Goal: Task Accomplishment & Management: Complete application form

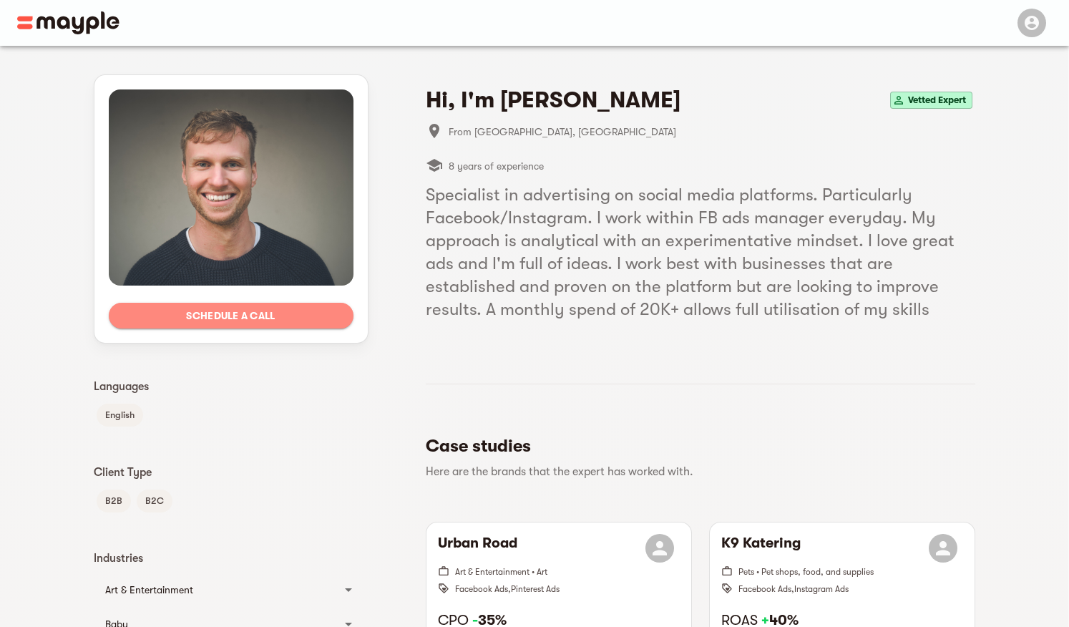
click at [243, 314] on span "Schedule a call" at bounding box center [231, 315] width 222 height 17
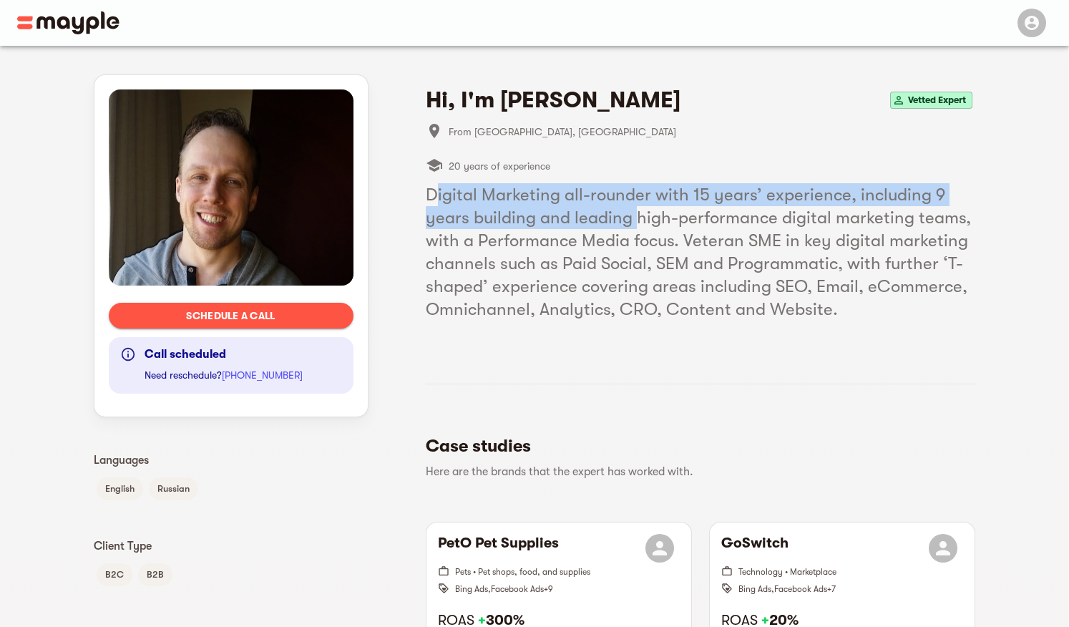
drag, startPoint x: 435, startPoint y: 195, endPoint x: 634, endPoint y: 215, distance: 200.0
click at [634, 215] on h5 "Digital Marketing all-rounder with 15 years’ experience, including 9 years buil…" at bounding box center [701, 251] width 550 height 137
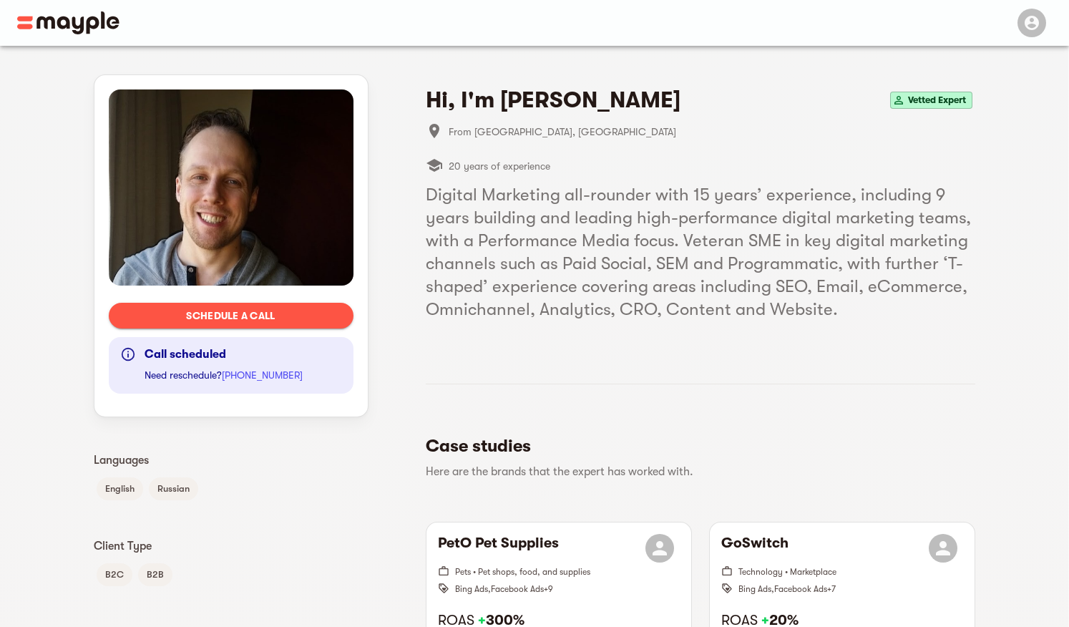
drag, startPoint x: 867, startPoint y: 317, endPoint x: 624, endPoint y: 267, distance: 248.4
click at [814, 301] on h5 "Digital Marketing all-rounder with 15 years’ experience, including 9 years buil…" at bounding box center [701, 251] width 550 height 137
click at [623, 267] on h5 "Digital Marketing all-rounder with 15 years’ experience, including 9 years buil…" at bounding box center [701, 251] width 550 height 137
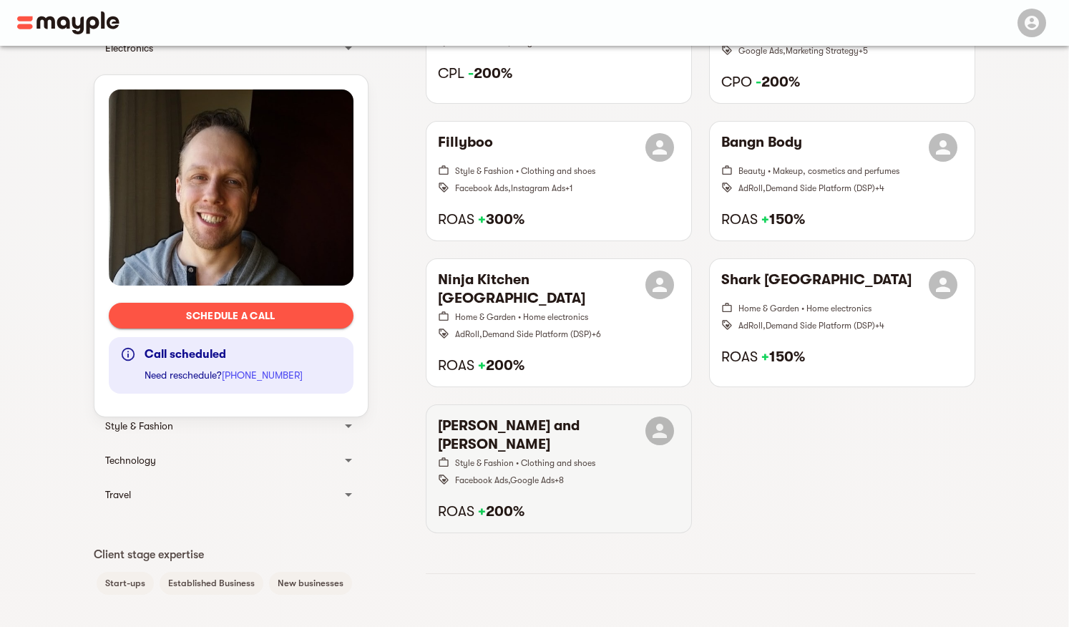
scroll to position [716, 0]
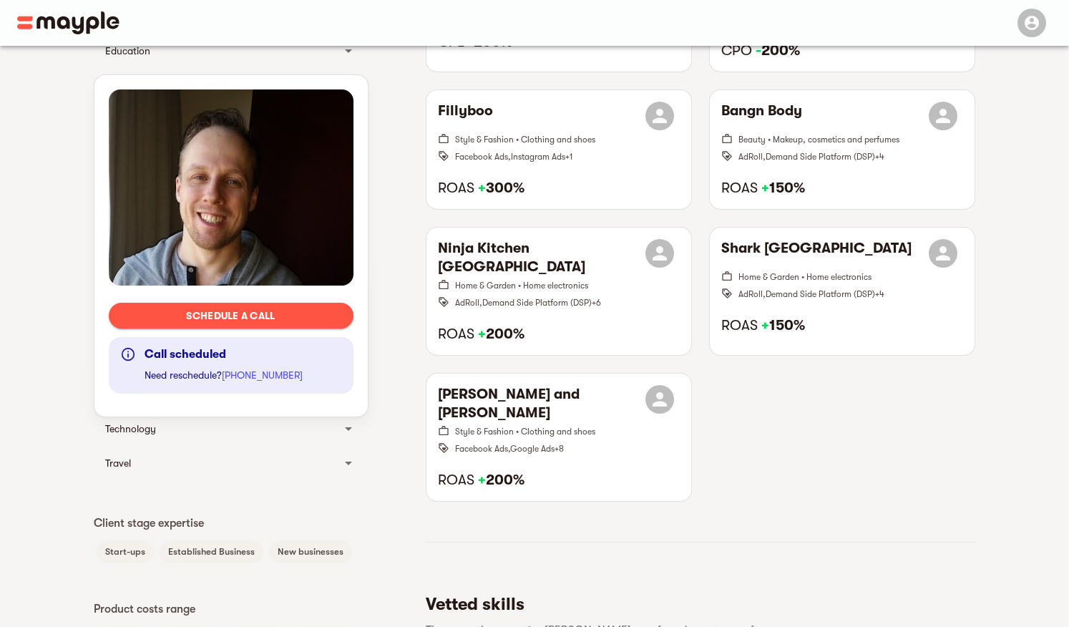
click at [229, 321] on span "Schedule a call" at bounding box center [231, 315] width 222 height 17
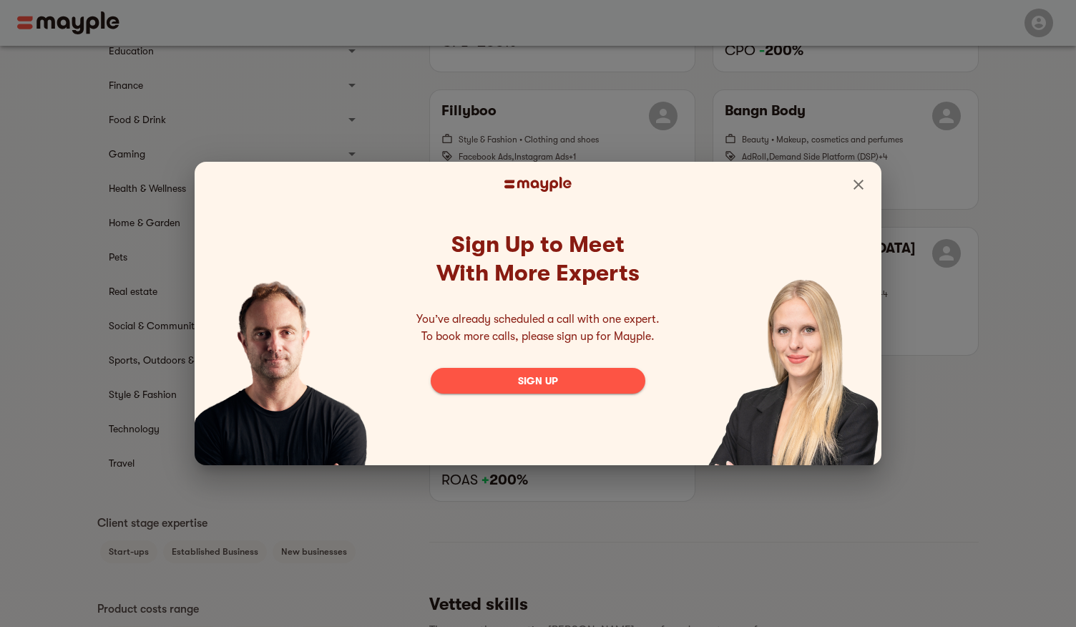
click at [840, 178] on div at bounding box center [538, 185] width 687 height 46
click at [855, 183] on icon "Close" at bounding box center [858, 184] width 17 height 17
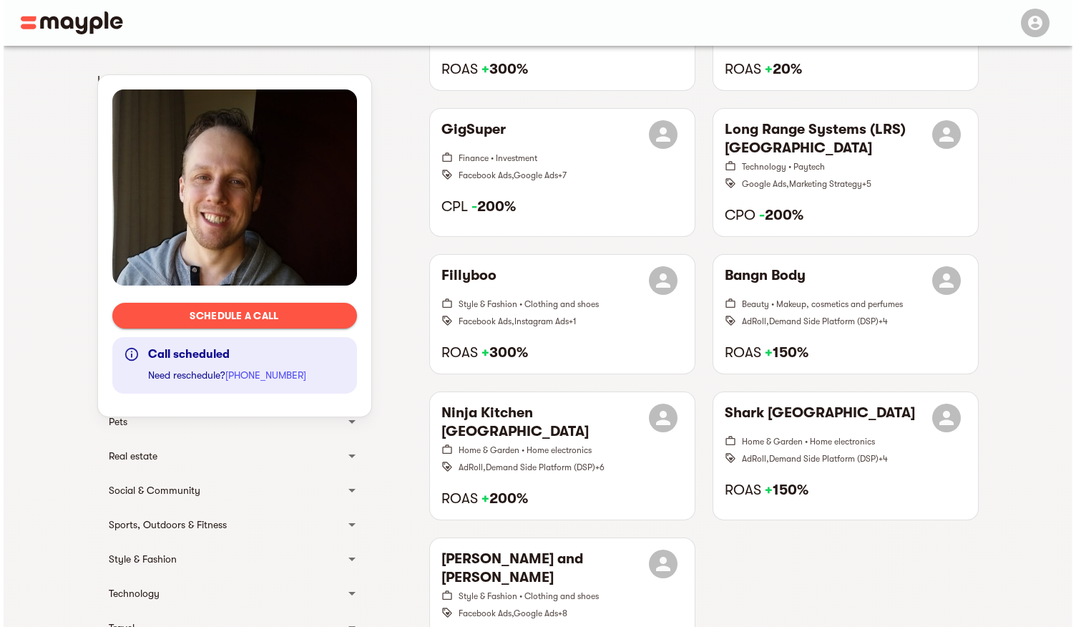
scroll to position [429, 0]
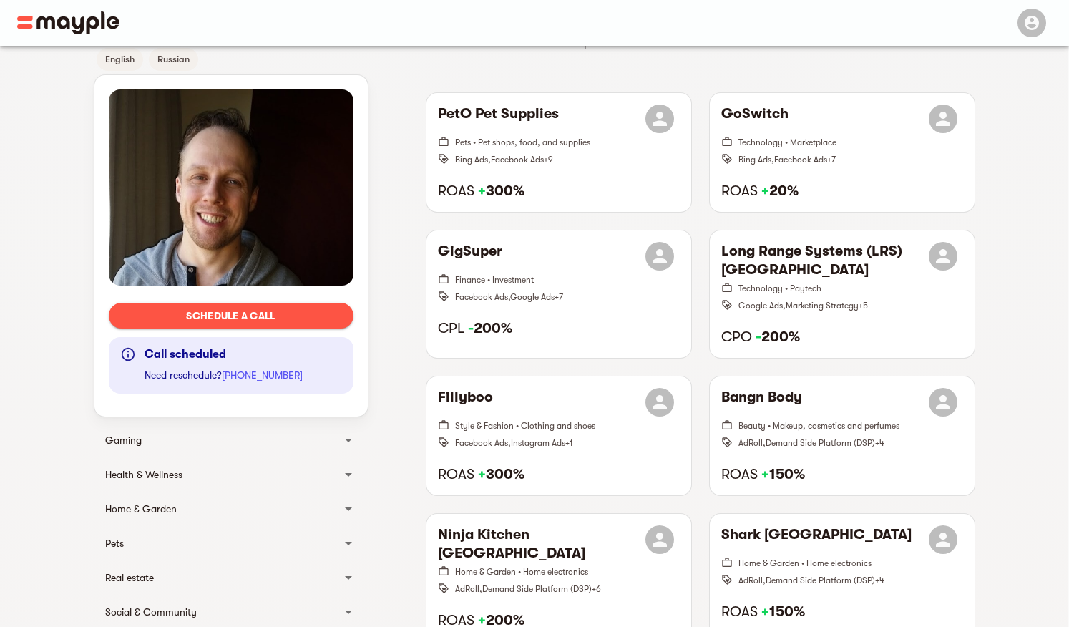
click at [279, 311] on div "Schedule a call Call scheduled Need reschedule? [PHONE_NUMBER]" at bounding box center [230, 245] width 273 height 341
click at [279, 311] on span "Schedule a call" at bounding box center [231, 315] width 222 height 17
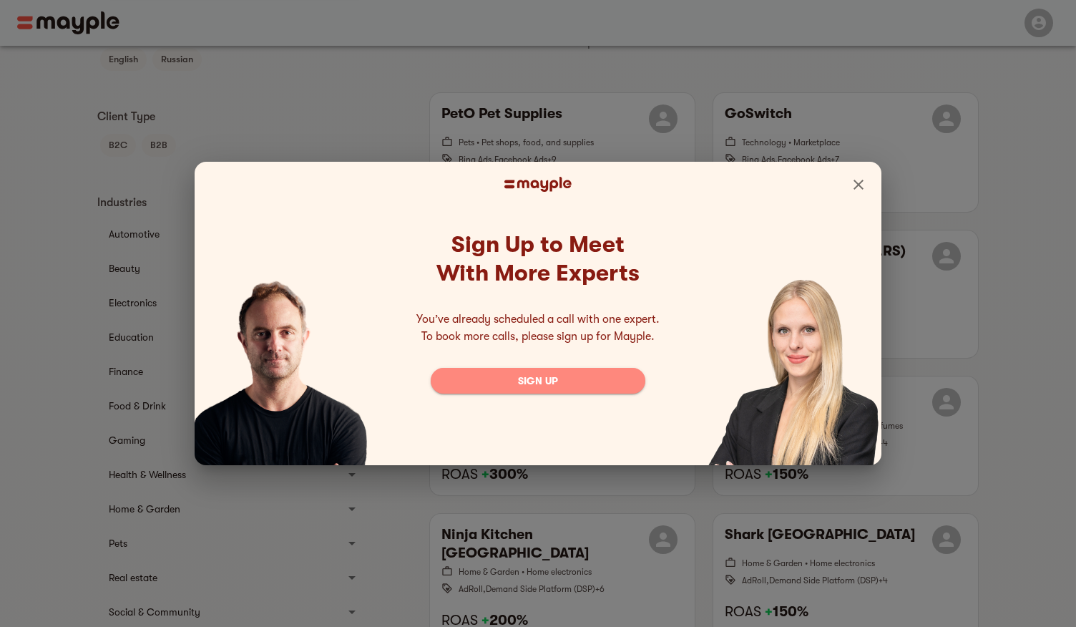
click at [500, 382] on span "Sign up" at bounding box center [538, 380] width 192 height 17
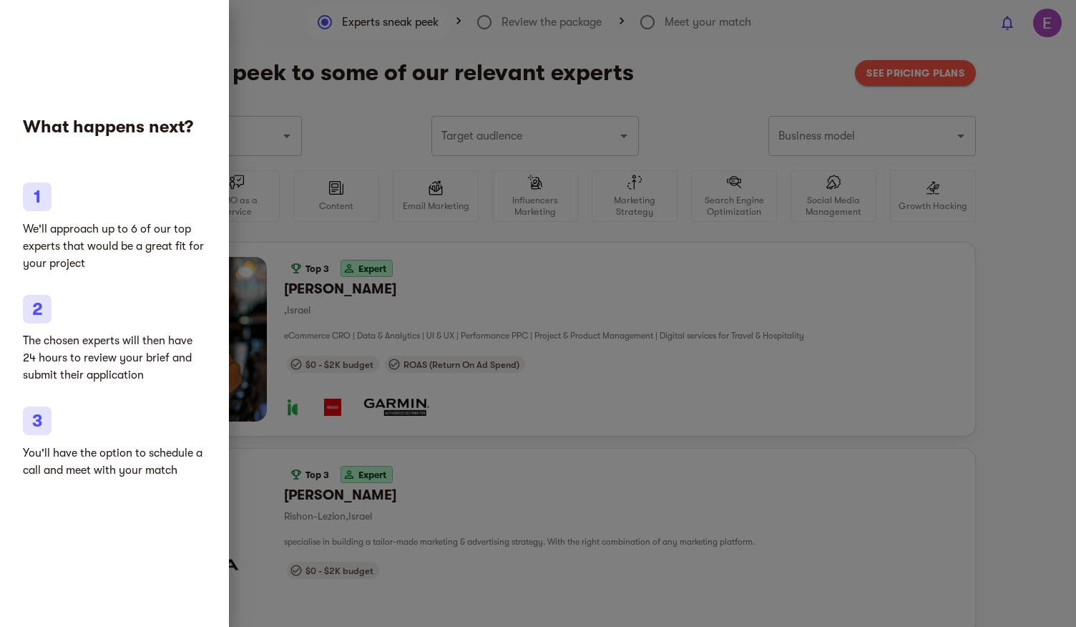
click at [780, 420] on div at bounding box center [538, 313] width 1076 height 627
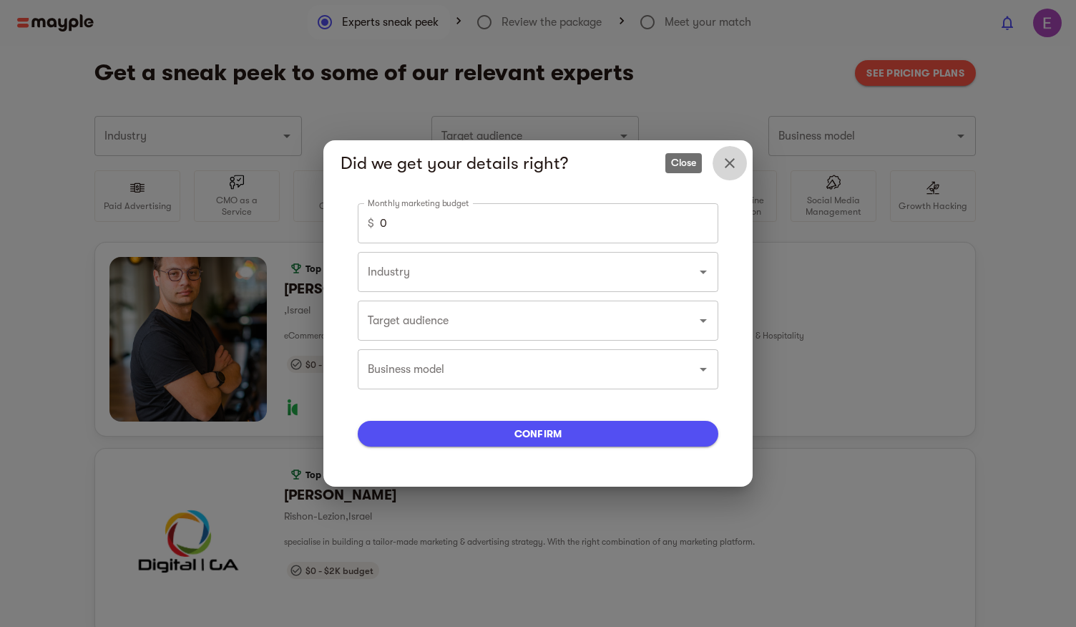
click at [739, 164] on button "Close" at bounding box center [730, 163] width 34 height 34
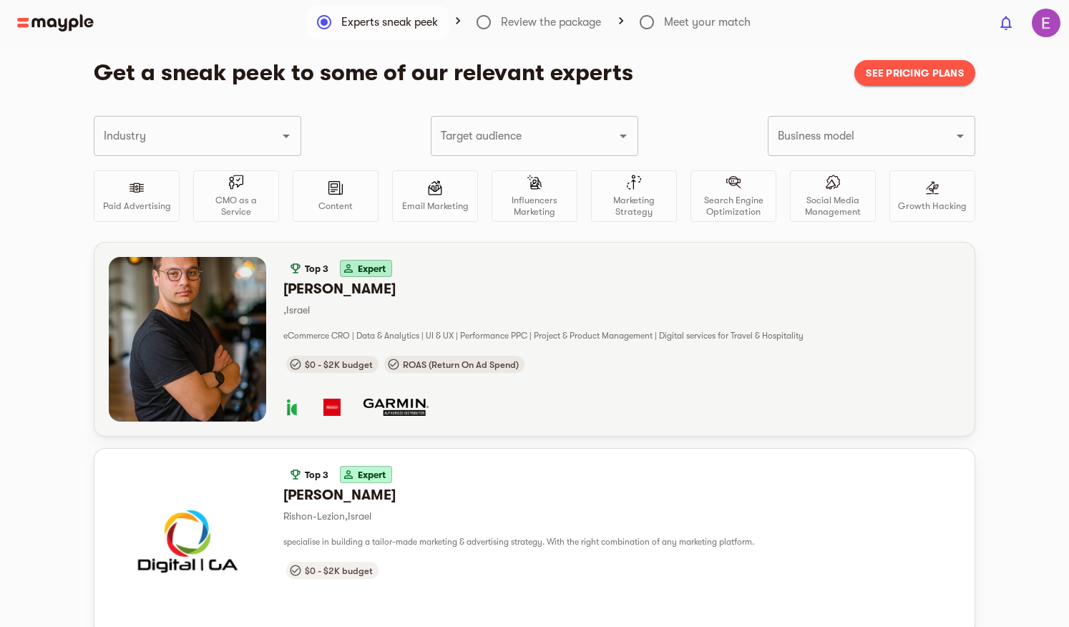
scroll to position [72, 0]
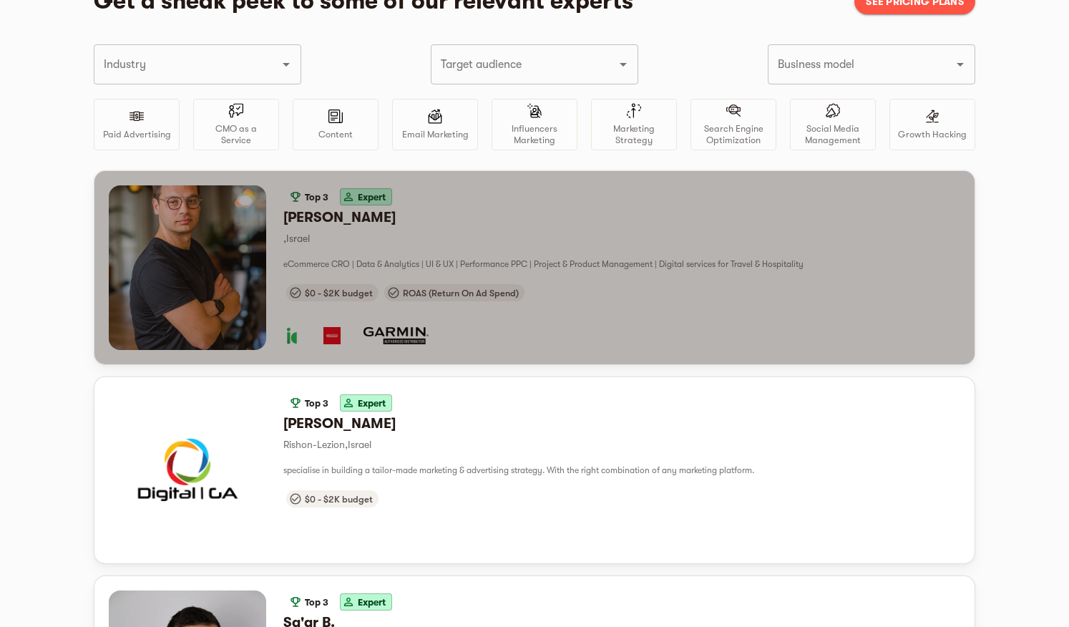
click at [585, 285] on div "$0 - $2K budget ROAS (Return On Ad Spend)" at bounding box center [621, 292] width 677 height 23
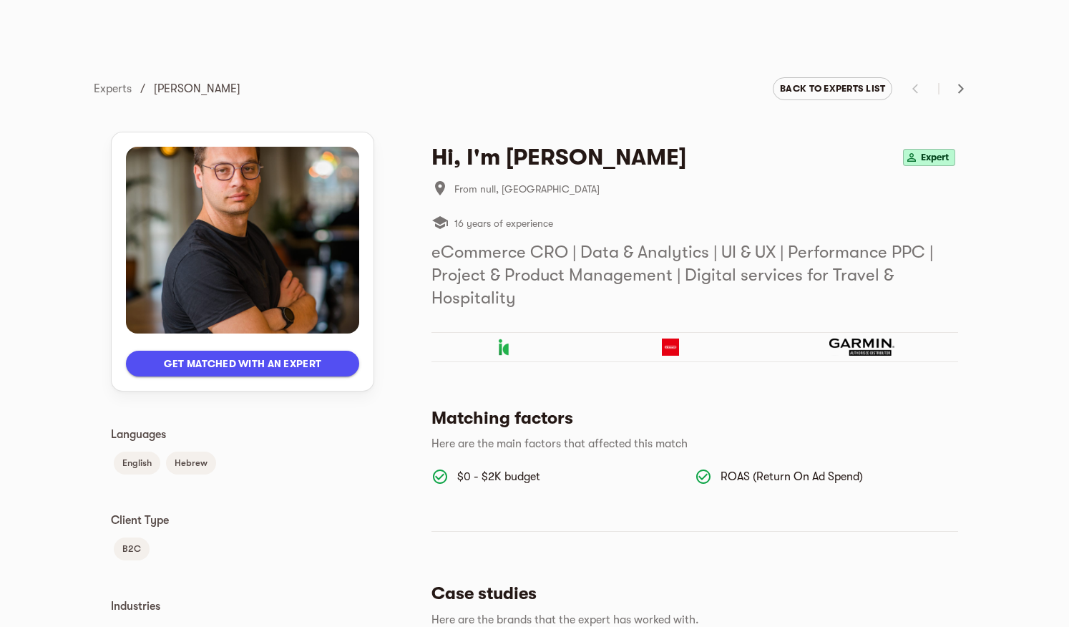
click at [294, 366] on span "Get matched with an expert" at bounding box center [242, 363] width 210 height 17
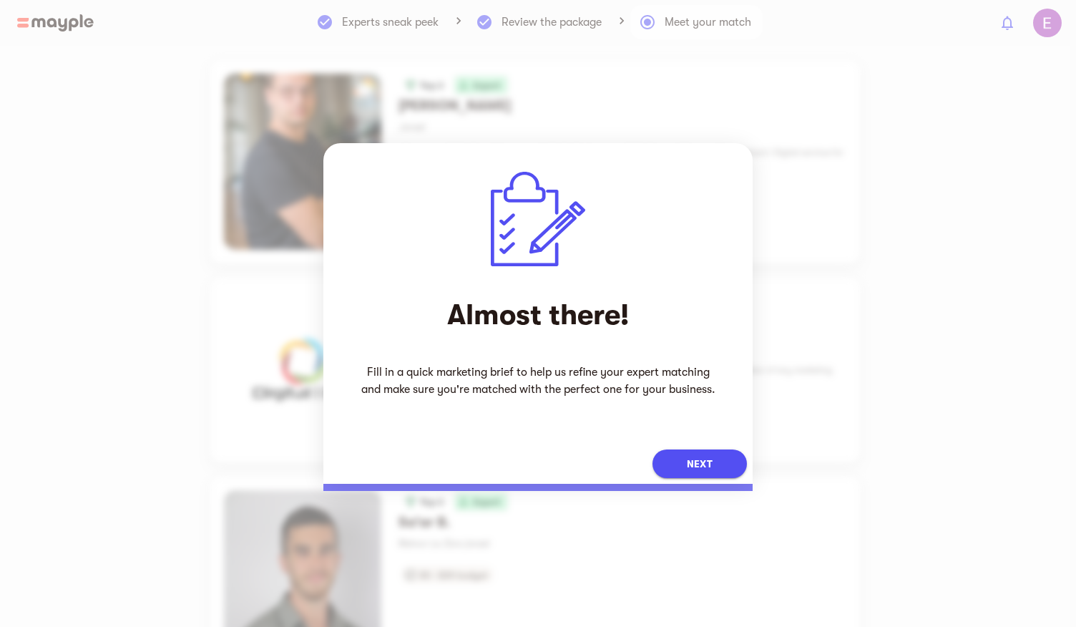
click at [689, 469] on span "Next" at bounding box center [700, 463] width 26 height 17
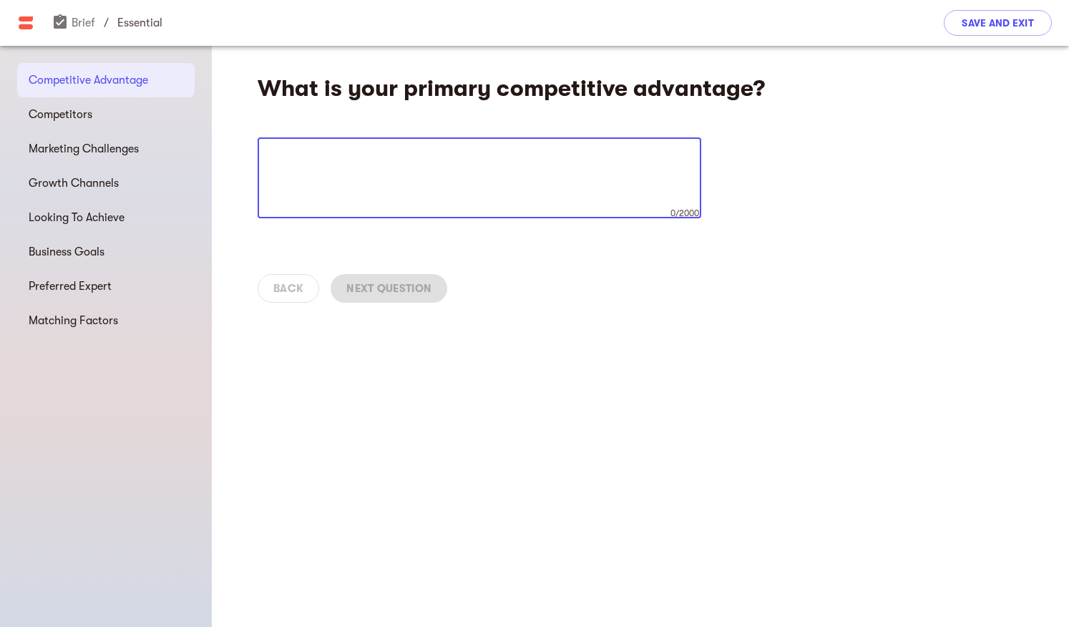
click at [508, 164] on textarea at bounding box center [480, 178] width 424 height 54
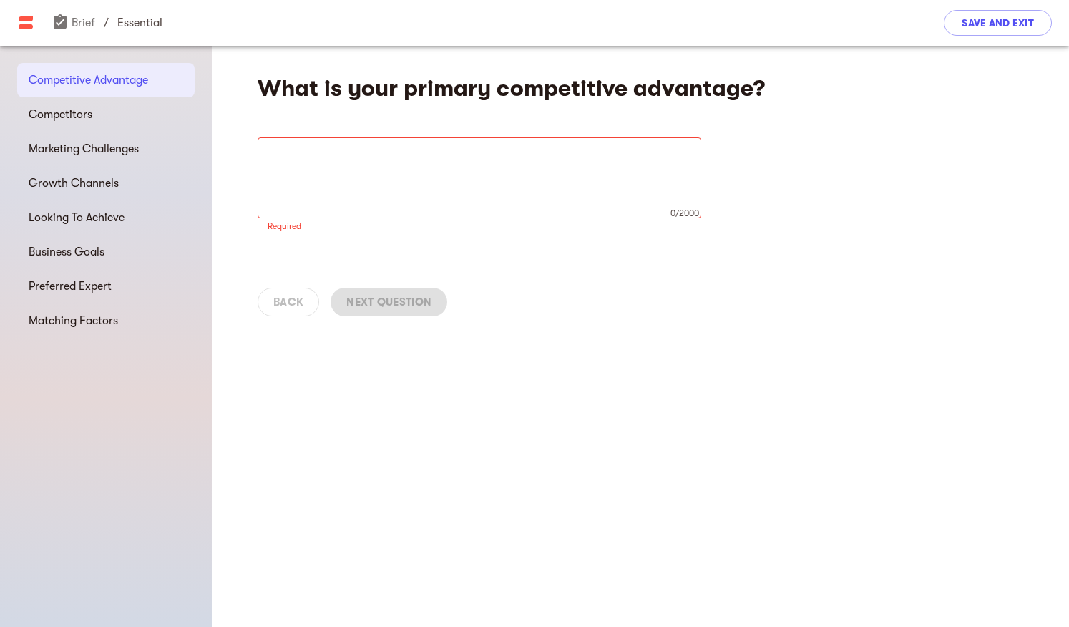
click at [399, 284] on div "Back Next Question" at bounding box center [640, 302] width 857 height 63
click at [482, 108] on div "What is your primary competitive advantage? x 0/2000 ​ Required" at bounding box center [640, 190] width 857 height 289
click at [475, 157] on div "x 0/2000 ​" at bounding box center [480, 177] width 444 height 81
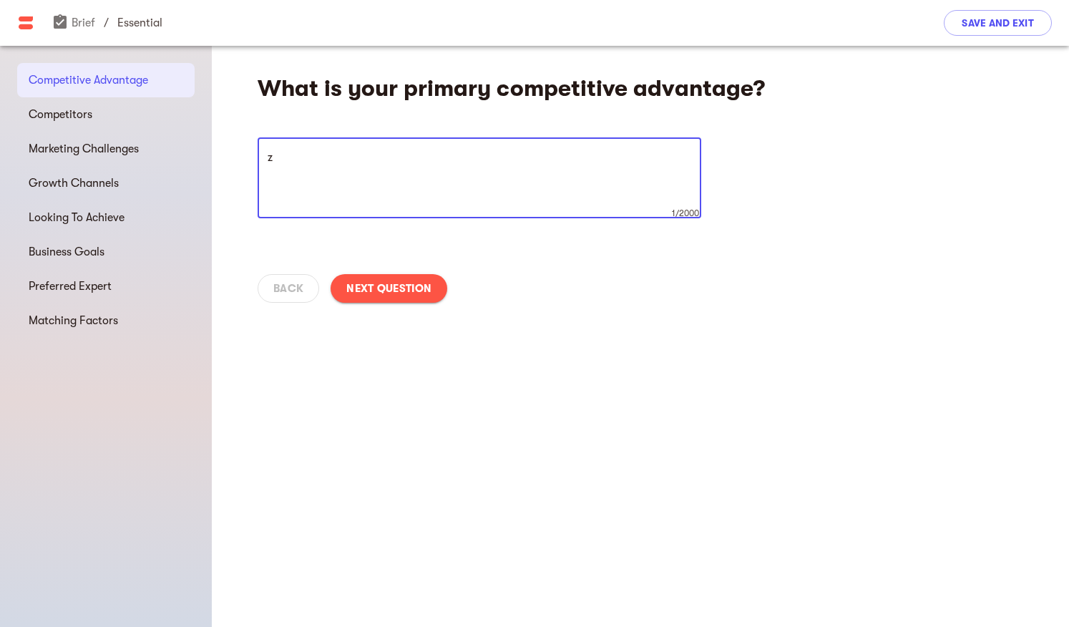
type textarea "z"
click at [396, 273] on div "Back Next Question" at bounding box center [640, 288] width 857 height 63
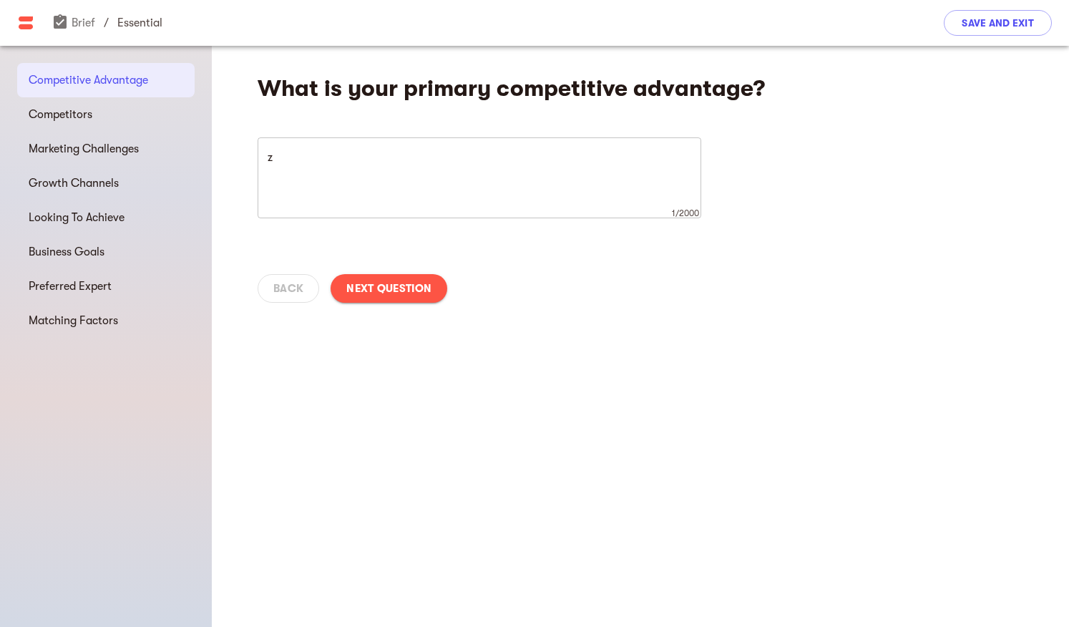
click at [394, 277] on button "Next Question" at bounding box center [389, 288] width 117 height 29
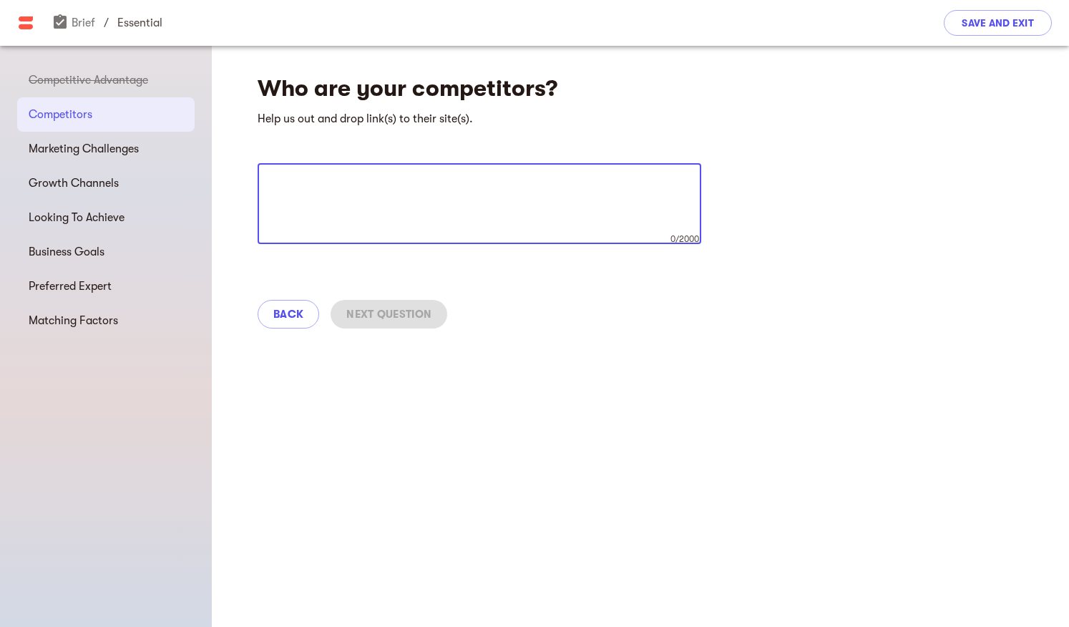
click at [417, 216] on textarea at bounding box center [480, 204] width 424 height 54
type textarea "z"
click at [411, 320] on span "Next Question" at bounding box center [388, 314] width 85 height 17
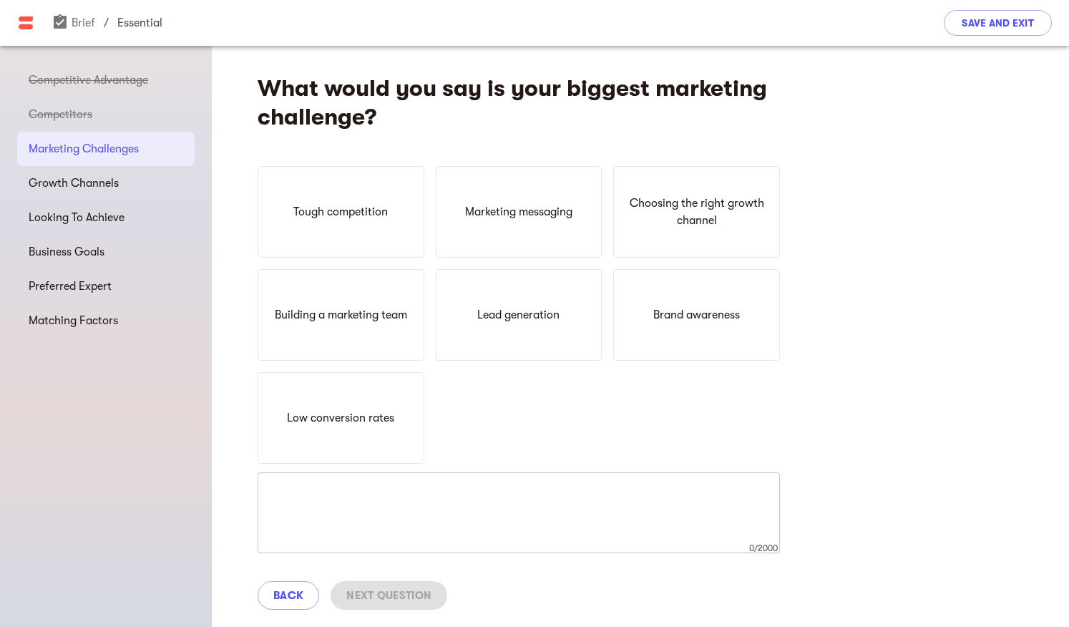
click at [431, 229] on div "Tough competition Marketing messaging Choosing the right growth channel Buildin…" at bounding box center [519, 315] width 522 height 298
click at [408, 234] on div "Tough competition" at bounding box center [341, 212] width 167 height 92
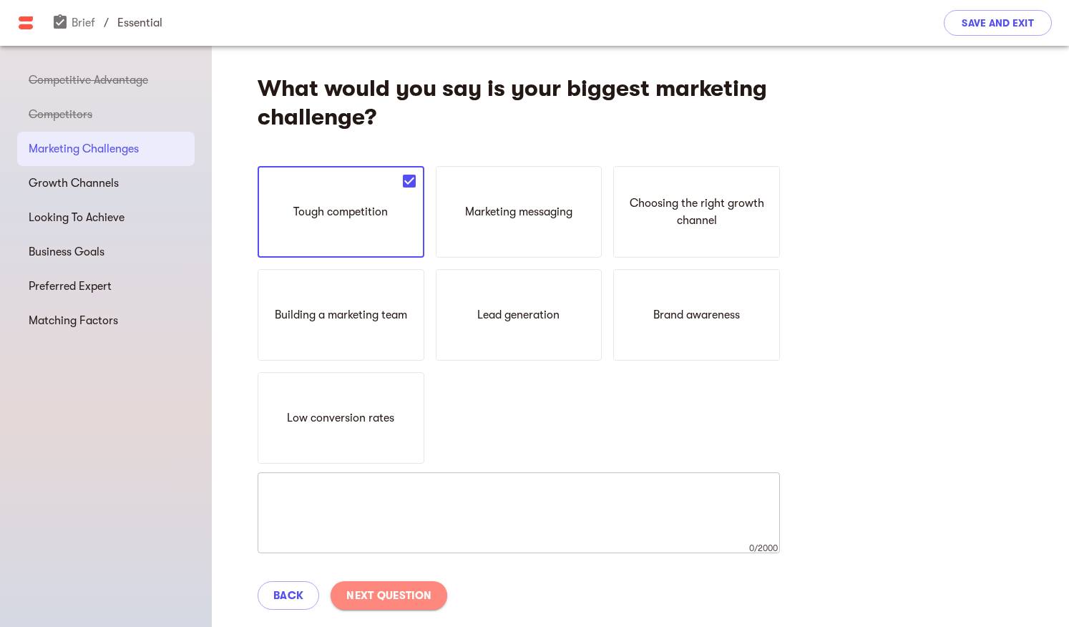
click at [419, 585] on button "Next Question" at bounding box center [389, 595] width 117 height 29
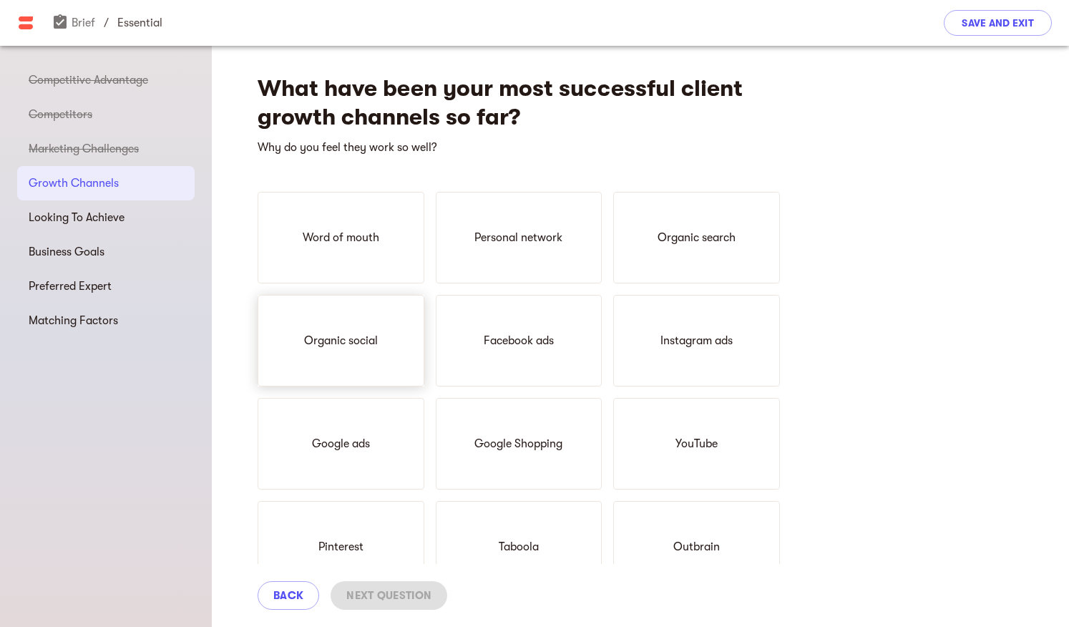
click at [405, 348] on div "Organic social" at bounding box center [341, 341] width 167 height 92
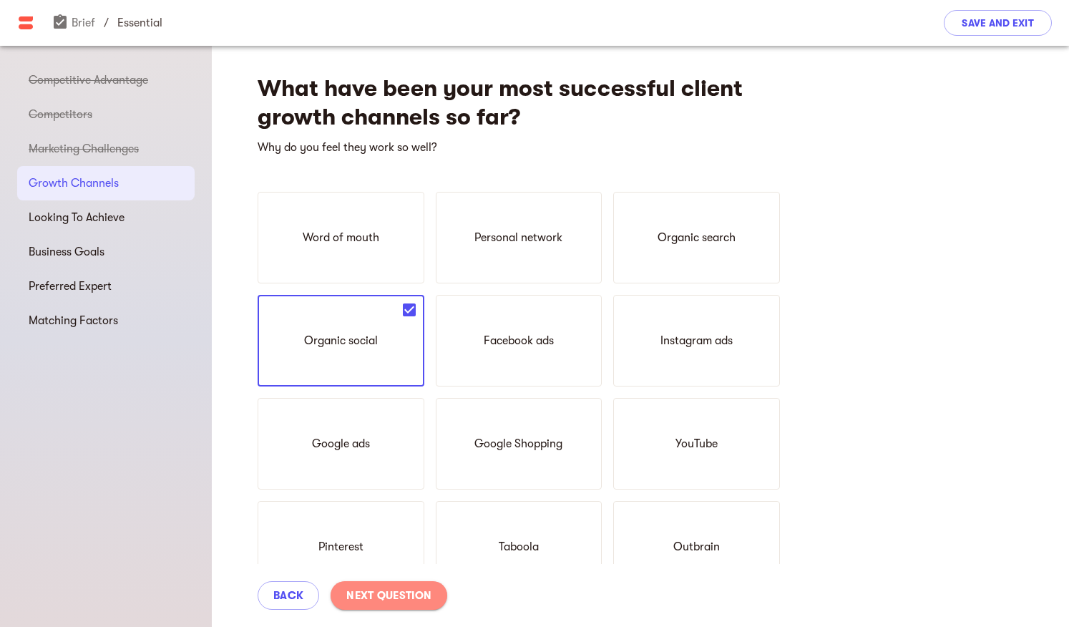
click at [424, 607] on button "Next Question" at bounding box center [389, 595] width 117 height 29
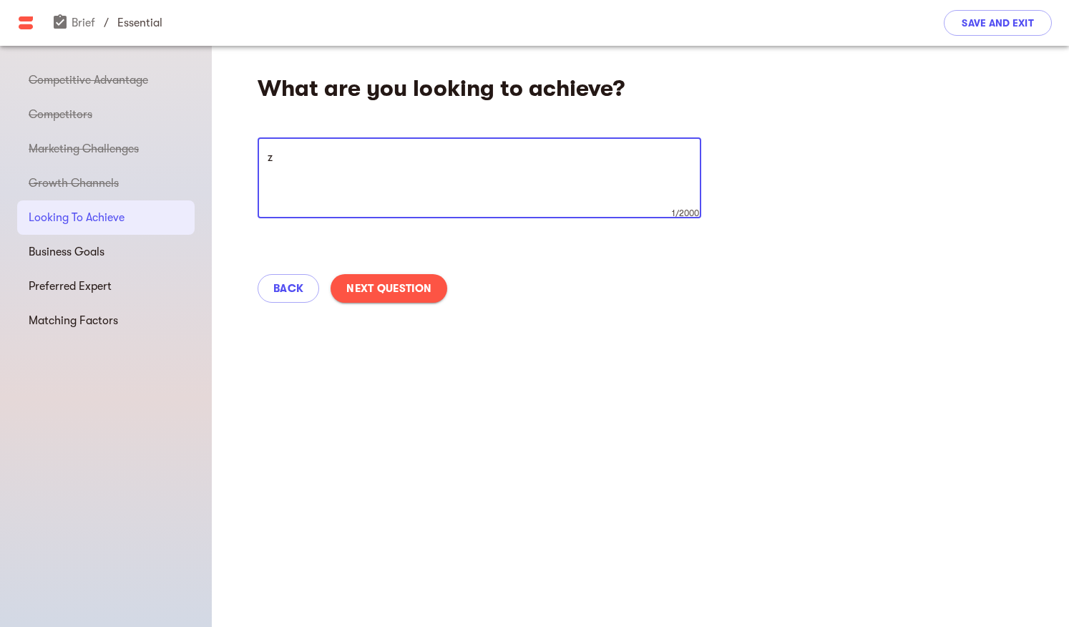
type textarea "z"
click at [404, 280] on span "Next Question" at bounding box center [388, 288] width 85 height 17
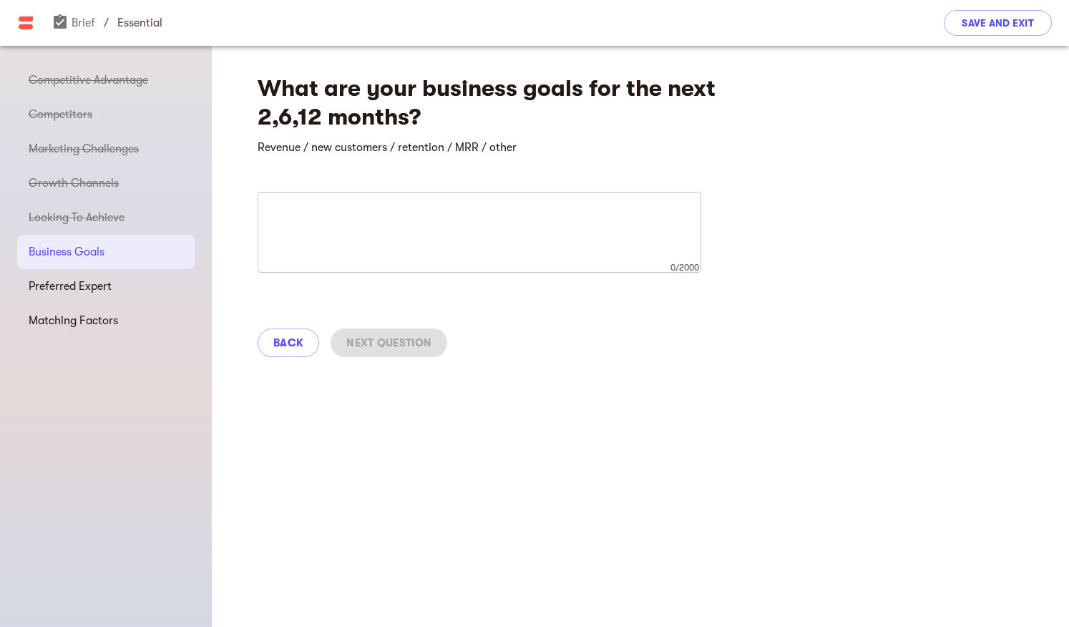
click at [424, 256] on textarea at bounding box center [480, 232] width 424 height 54
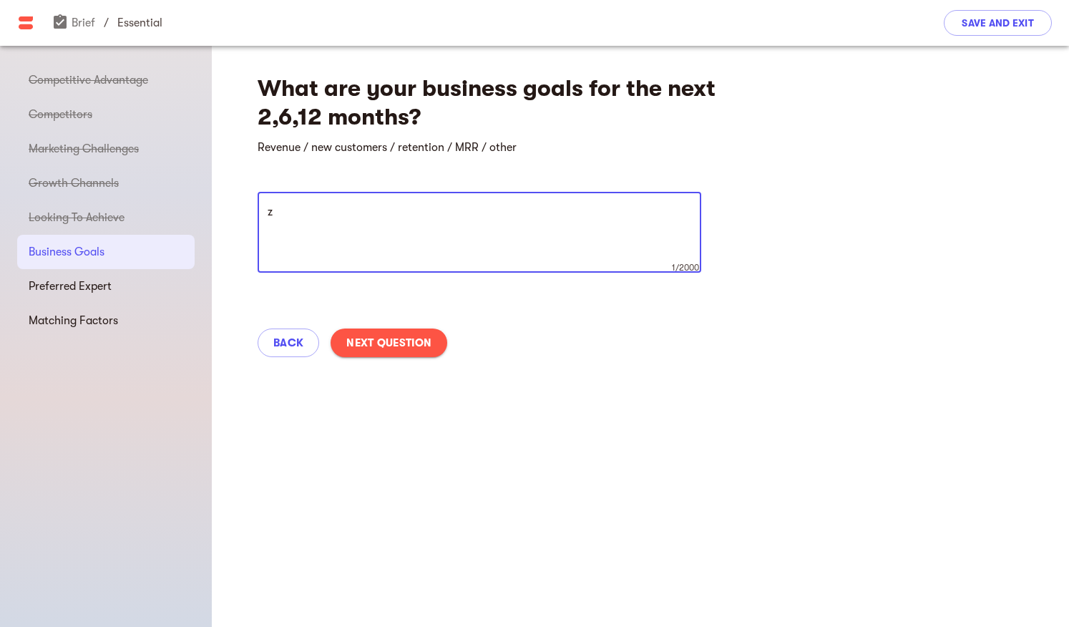
type textarea "z"
click at [405, 345] on span "Next Question" at bounding box center [388, 342] width 85 height 17
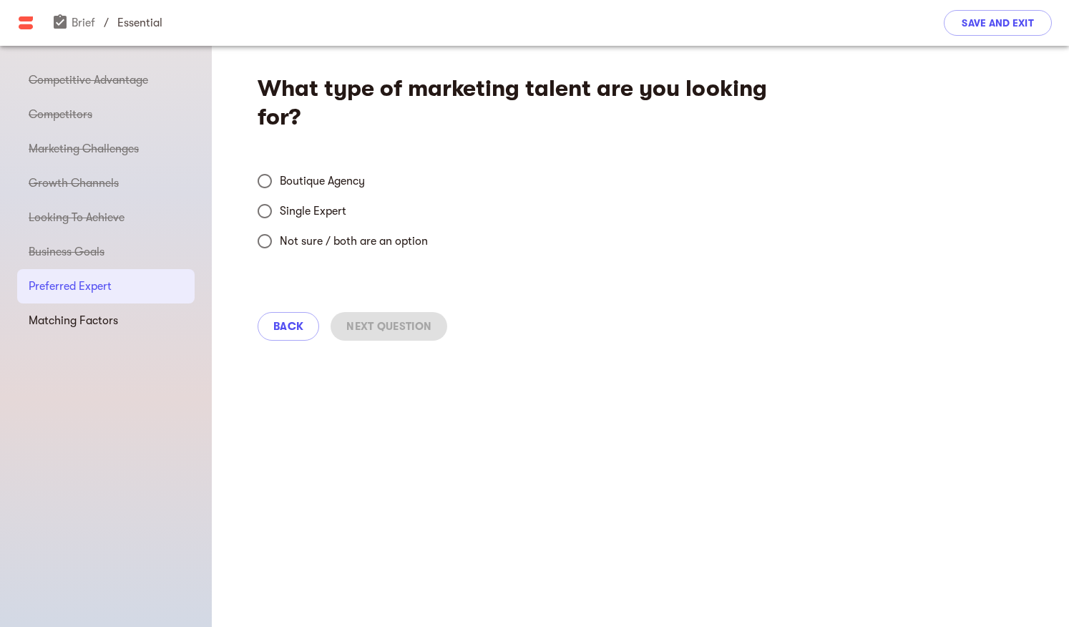
click at [419, 270] on div "What type of marketing talent are you looking for? Boutique Agency Single Exper…" at bounding box center [640, 202] width 857 height 313
click at [375, 244] on span "Not sure / both are an option" at bounding box center [354, 241] width 148 height 17
click at [280, 244] on input "Not sure / both are an option" at bounding box center [265, 241] width 30 height 30
radio input "true"
click at [389, 336] on button "Next Question" at bounding box center [389, 326] width 117 height 29
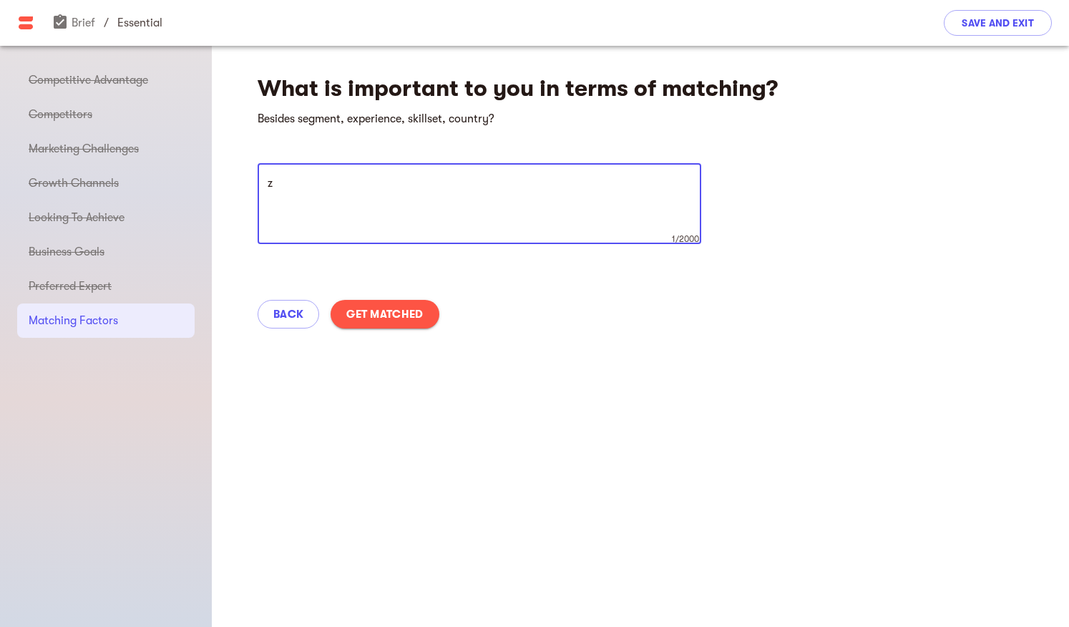
type textarea "z"
click at [407, 334] on div "Back Get Matched" at bounding box center [640, 314] width 857 height 63
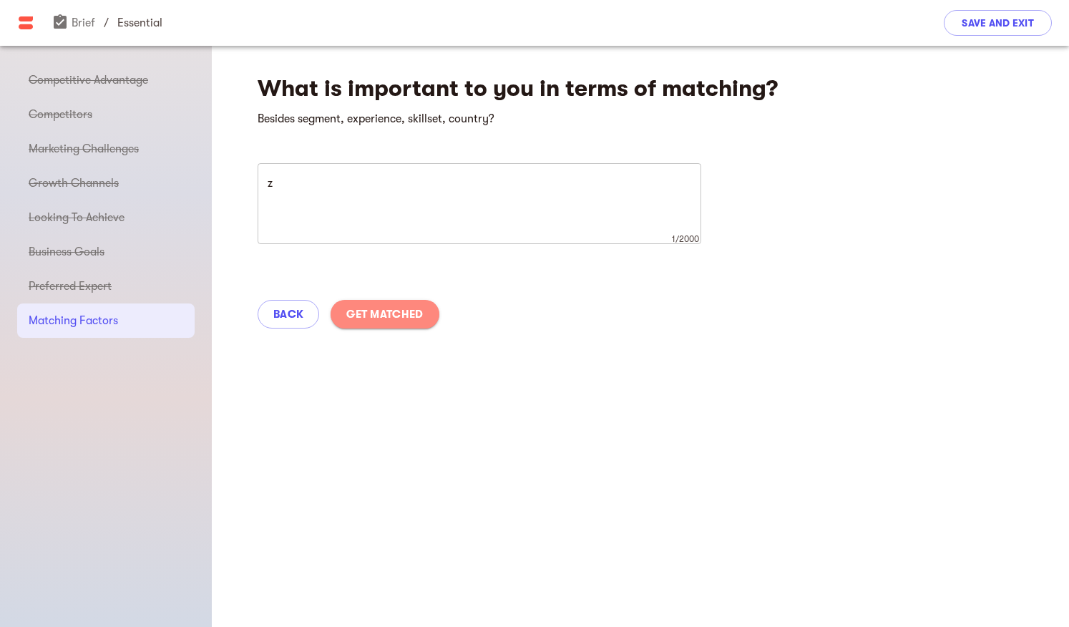
click at [405, 311] on span "Get Matched" at bounding box center [384, 314] width 77 height 17
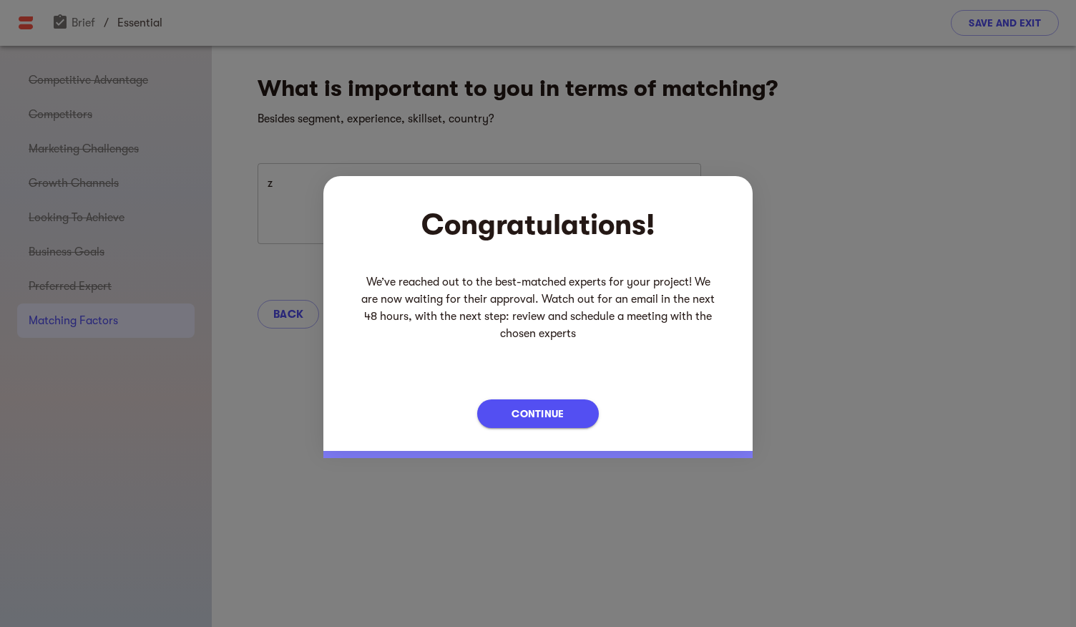
click at [557, 421] on span "Continue" at bounding box center [538, 413] width 52 height 17
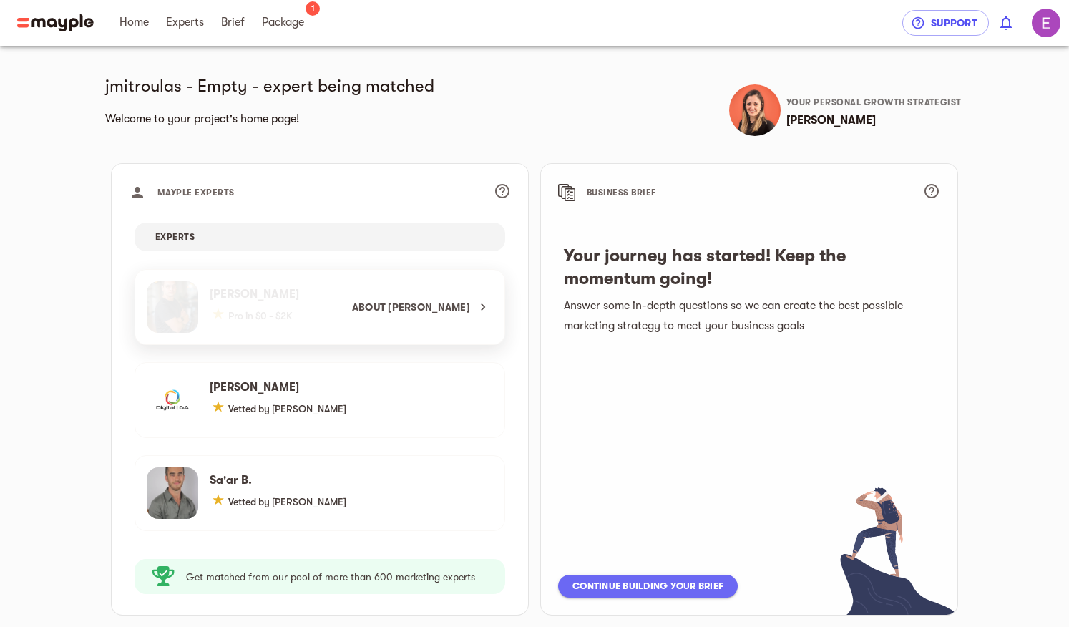
click at [339, 319] on div "About Boris K." at bounding box center [314, 307] width 358 height 74
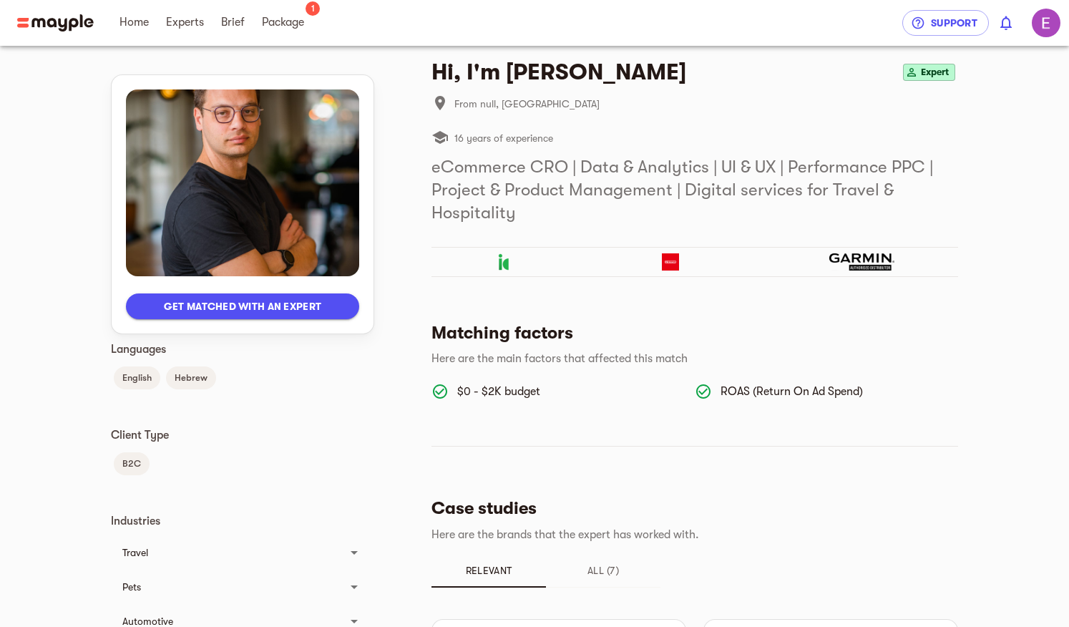
scroll to position [28, 0]
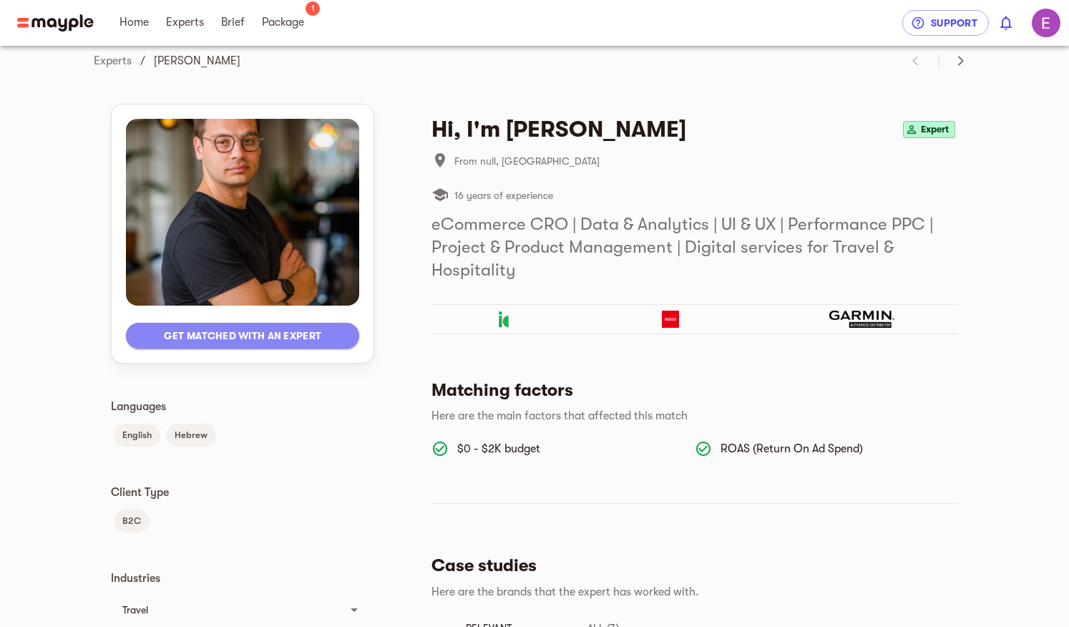
click at [311, 343] on span "Get matched with an expert" at bounding box center [242, 335] width 210 height 17
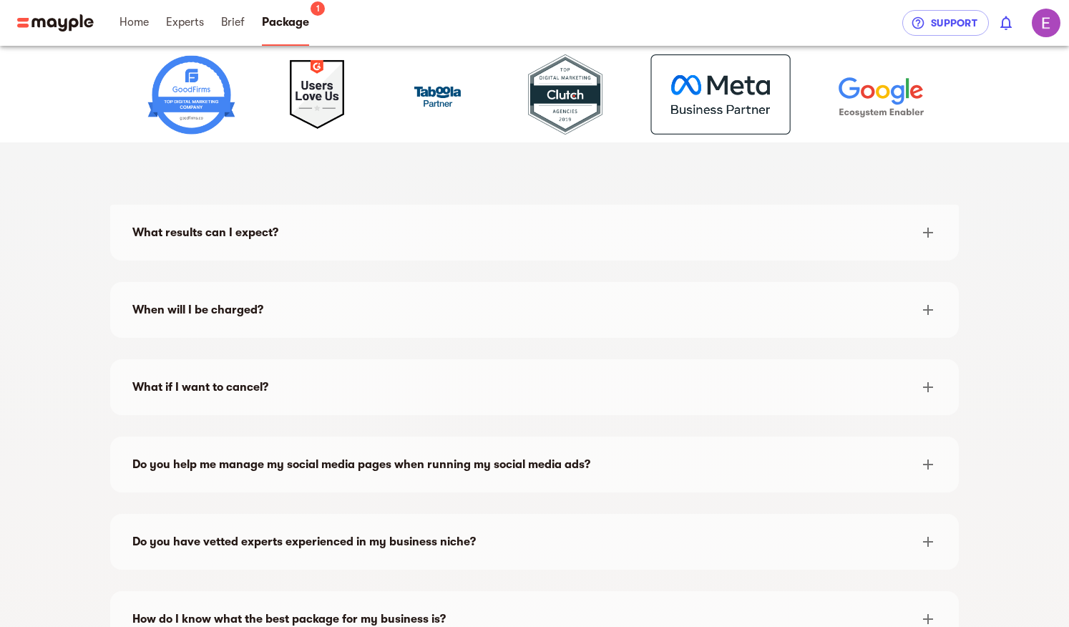
scroll to position [1861, 0]
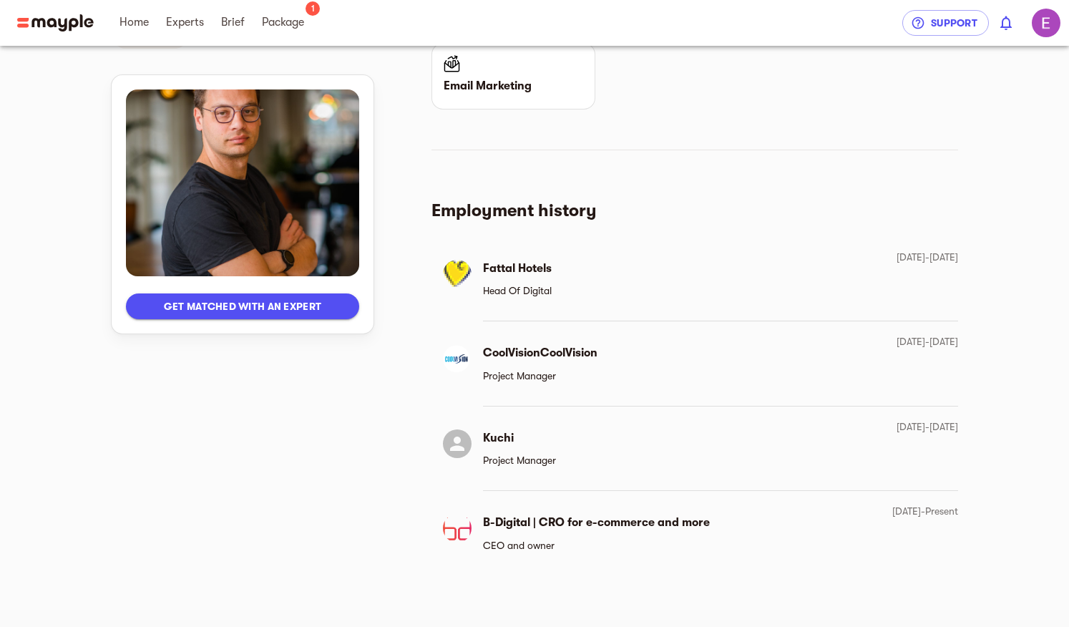
scroll to position [28, 0]
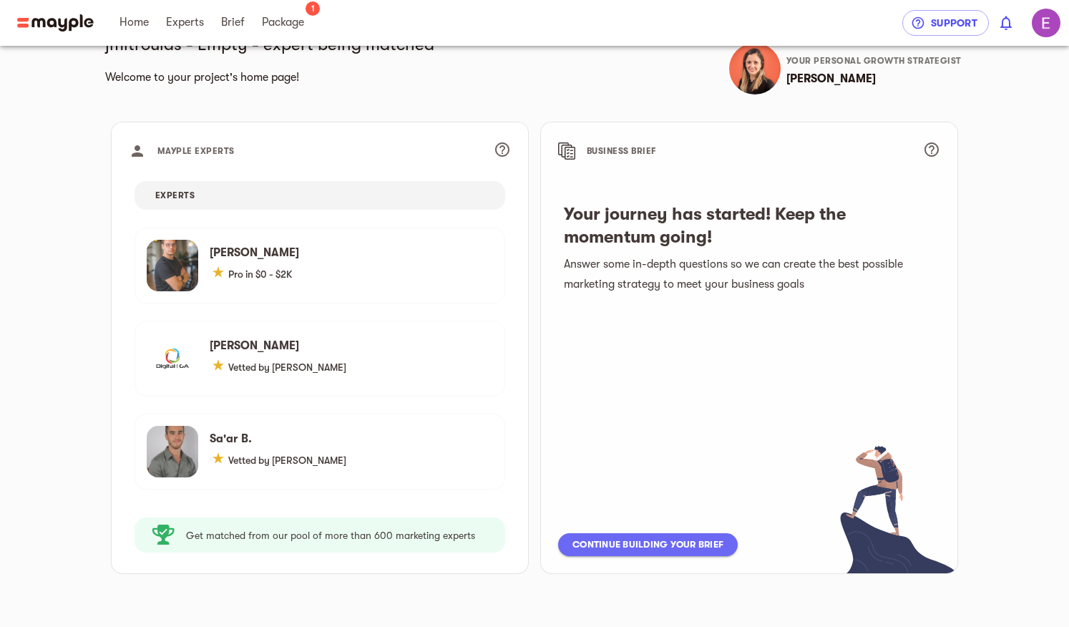
scroll to position [63, 0]
